Goal: Use online tool/utility: Utilize a website feature to perform a specific function

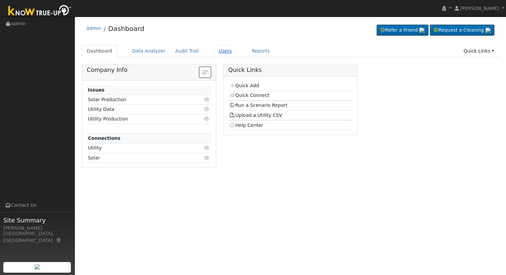
click at [214, 49] on link "Users" at bounding box center [225, 51] width 23 height 12
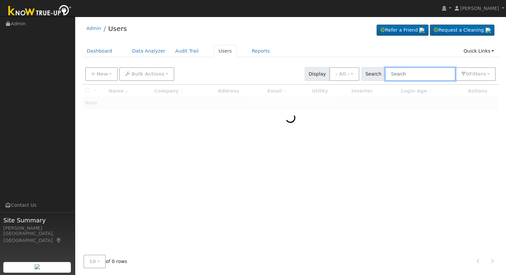
click at [407, 77] on input "text" at bounding box center [420, 74] width 71 height 14
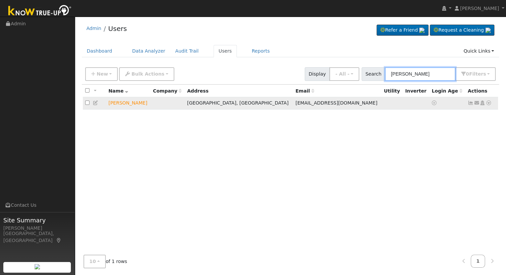
type input "[PERSON_NAME]"
click at [487, 104] on icon at bounding box center [489, 103] width 6 height 5
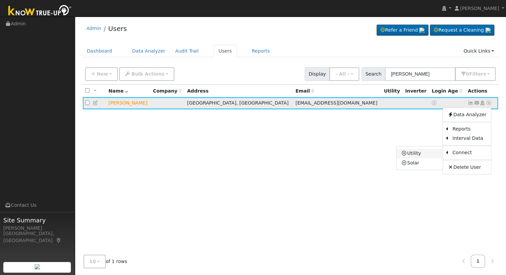
click at [427, 153] on link "Utility" at bounding box center [420, 153] width 46 height 9
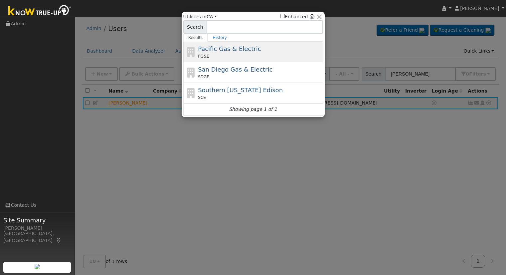
click at [233, 47] on span "Pacific Gas & Electric" at bounding box center [229, 48] width 63 height 7
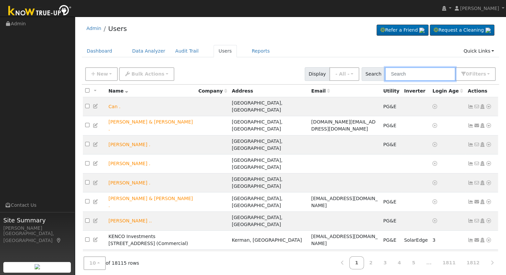
click at [418, 74] on input "text" at bounding box center [420, 74] width 71 height 14
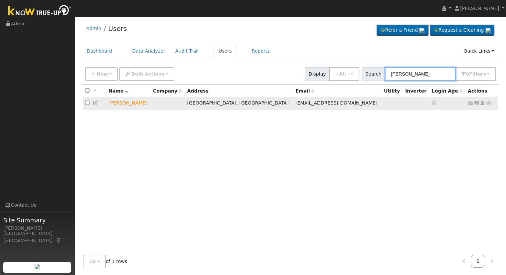
type input "[PERSON_NAME]"
click at [490, 105] on icon at bounding box center [489, 103] width 6 height 5
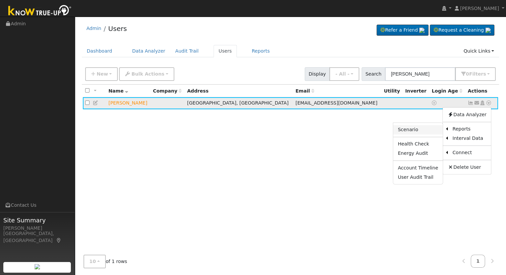
click at [423, 133] on link "Scenario" at bounding box center [418, 129] width 50 height 9
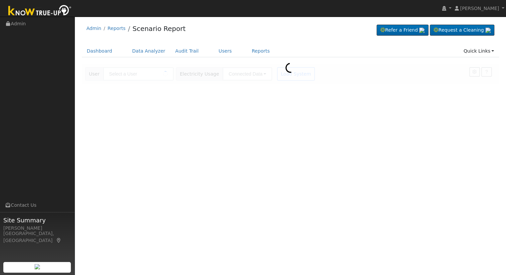
type input "[PERSON_NAME]"
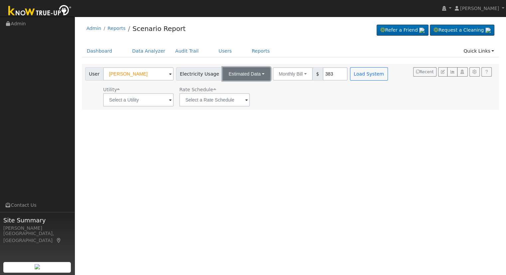
click at [252, 76] on button "Estimated Data" at bounding box center [247, 73] width 48 height 13
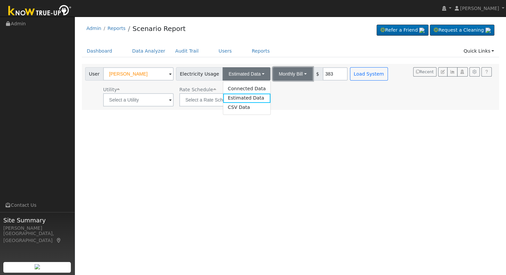
click at [296, 76] on button "Monthly Bill" at bounding box center [293, 73] width 40 height 13
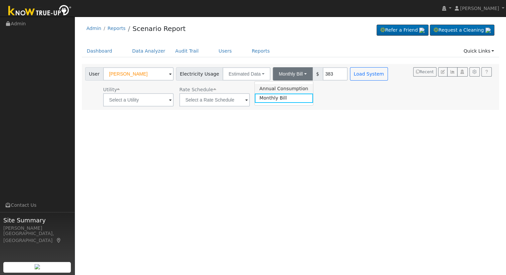
click at [282, 86] on link "Annual Consumption" at bounding box center [284, 88] width 58 height 9
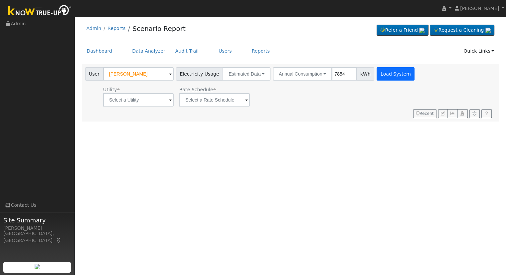
type input "7854"
click at [378, 72] on button "Load System" at bounding box center [396, 73] width 38 height 13
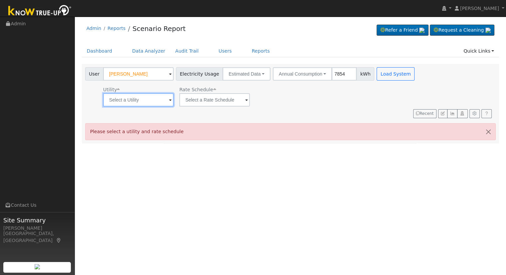
click at [128, 98] on input "text" at bounding box center [138, 99] width 71 height 13
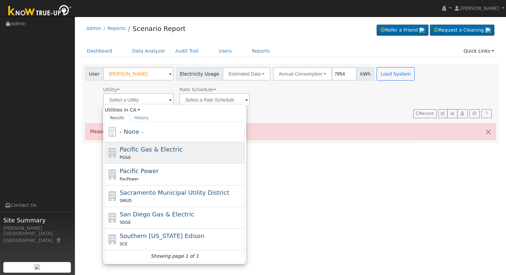
click at [140, 146] on span "Pacific Gas & Electric" at bounding box center [151, 149] width 63 height 7
type input "Pacific Gas & Electric"
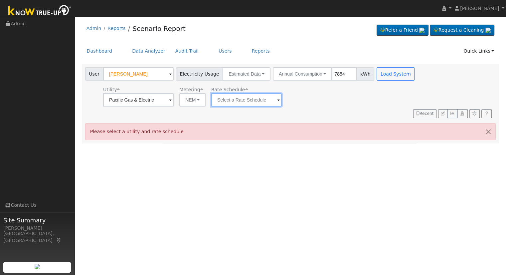
click at [248, 103] on input "text" at bounding box center [246, 99] width 71 height 13
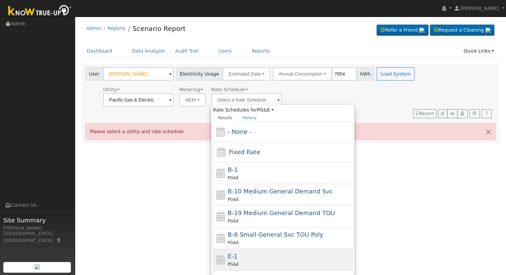
click at [244, 257] on div "E-1 PG&E" at bounding box center [289, 260] width 123 height 16
type input "E-1"
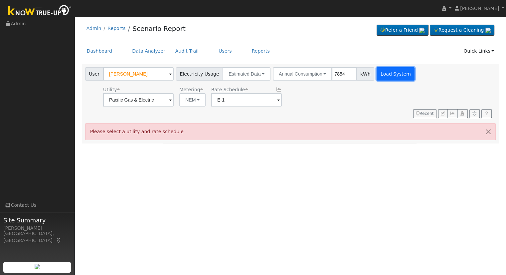
click at [390, 72] on button "Load System" at bounding box center [396, 73] width 38 height 13
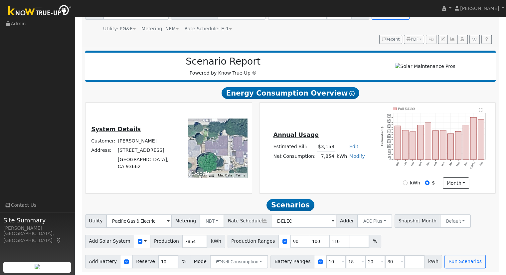
scroll to position [64, 0]
click at [182, 241] on input "7854" at bounding box center [194, 241] width 25 height 13
type input "6069"
click at [293, 236] on input "90" at bounding box center [301, 241] width 20 height 13
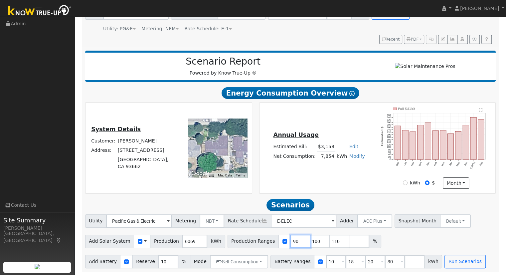
click at [291, 239] on input "90" at bounding box center [301, 241] width 20 height 13
type input "100"
type input "110"
type input "1"
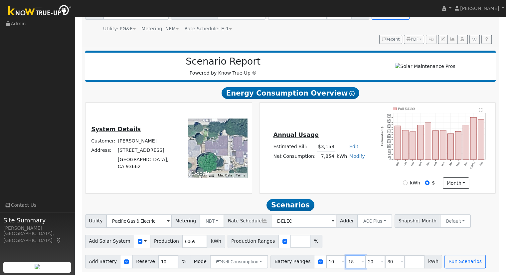
click at [346, 261] on input "15" at bounding box center [356, 261] width 20 height 13
type input "20"
type input "30"
type input "3"
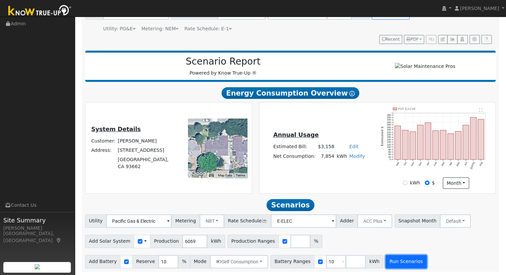
click at [386, 261] on button "Run Scenarios" at bounding box center [406, 261] width 41 height 13
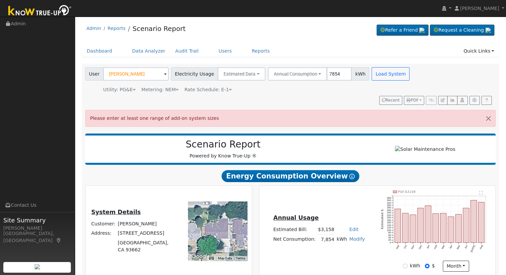
scroll to position [85, 0]
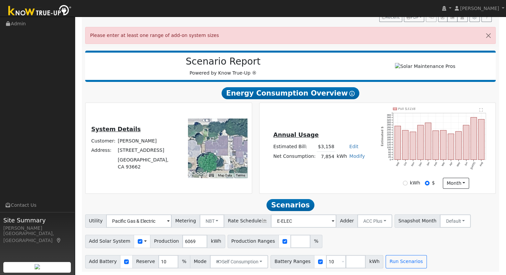
click at [279, 244] on div at bounding box center [285, 241] width 12 height 13
click at [283, 243] on input "checkbox" at bounding box center [285, 241] width 5 height 5
checkbox input "false"
click at [386, 268] on button "Run Scenarios" at bounding box center [406, 261] width 41 height 13
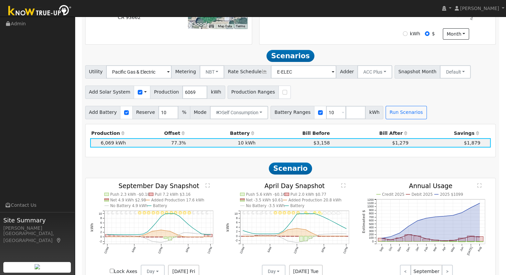
scroll to position [210, 0]
